Goal: Task Accomplishment & Management: Manage account settings

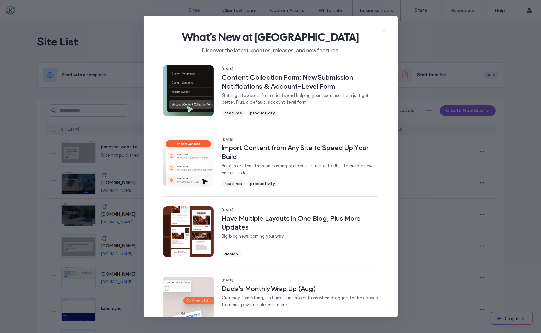
click at [385, 30] on icon at bounding box center [383, 29] width 5 height 5
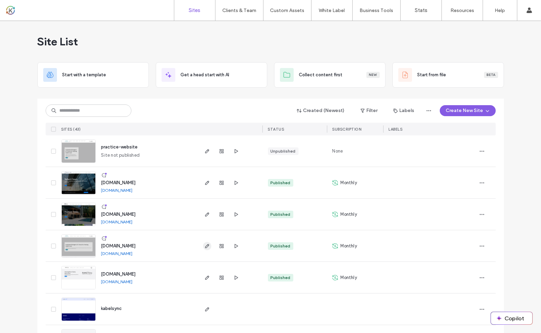
click at [205, 247] on icon "button" at bounding box center [207, 245] width 5 height 5
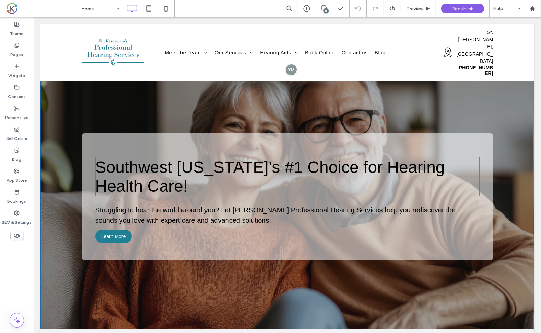
click at [357, 190] on h1 "Southwest Michigan’s #1 Choice for Hearing Health Care!" at bounding box center [287, 177] width 384 height 38
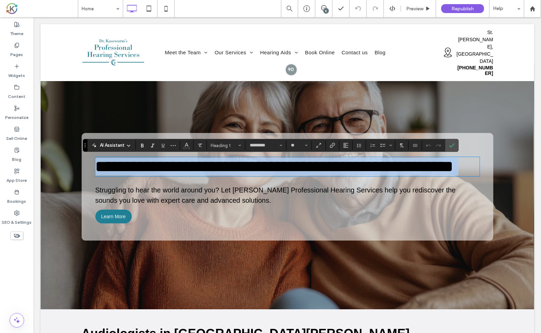
click at [423, 173] on span "**********" at bounding box center [274, 166] width 359 height 16
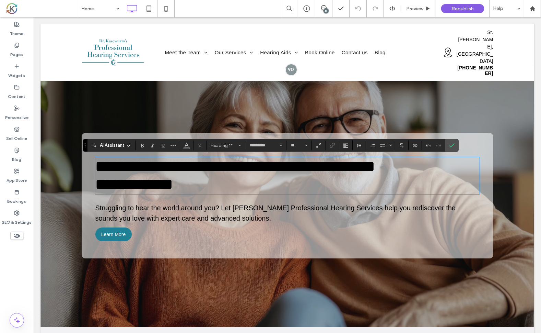
click at [434, 209] on span "Struggling to hear the world around you? Let Dr. Kasewurm’s Professional Hearin…" at bounding box center [275, 213] width 361 height 18
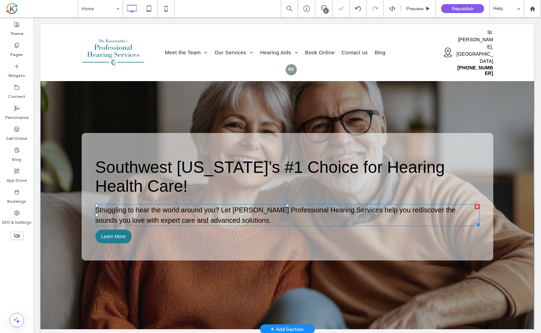
click at [434, 209] on span "Struggling to hear the world around you? Let Dr. Kasewurm’s Professional Hearin…" at bounding box center [275, 215] width 361 height 18
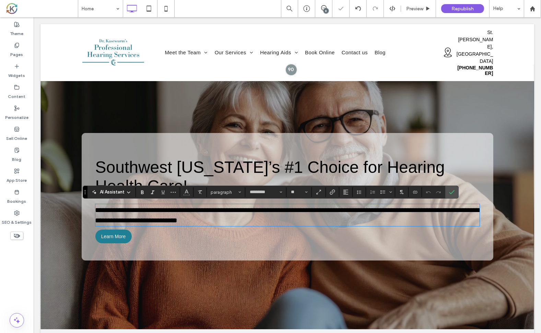
click at [434, 209] on span "**********" at bounding box center [287, 214] width 384 height 17
click at [517, 157] on div at bounding box center [287, 196] width 494 height 265
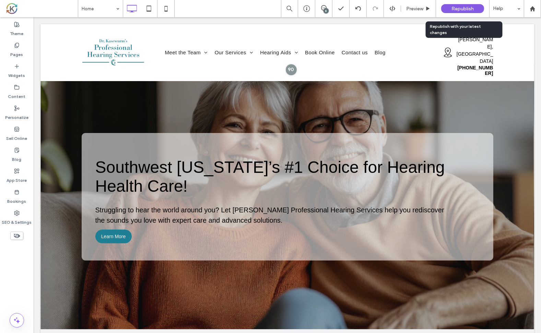
click at [464, 9] on span "Republish" at bounding box center [463, 9] width 22 height 6
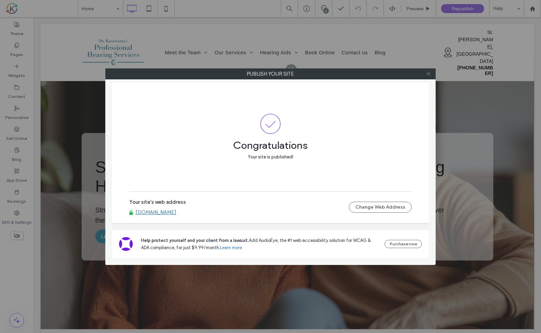
click at [427, 75] on icon at bounding box center [428, 73] width 5 height 5
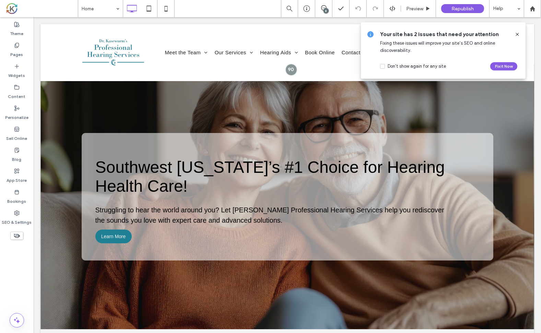
click at [518, 35] on icon at bounding box center [517, 34] width 5 height 5
